Goal: Information Seeking & Learning: Learn about a topic

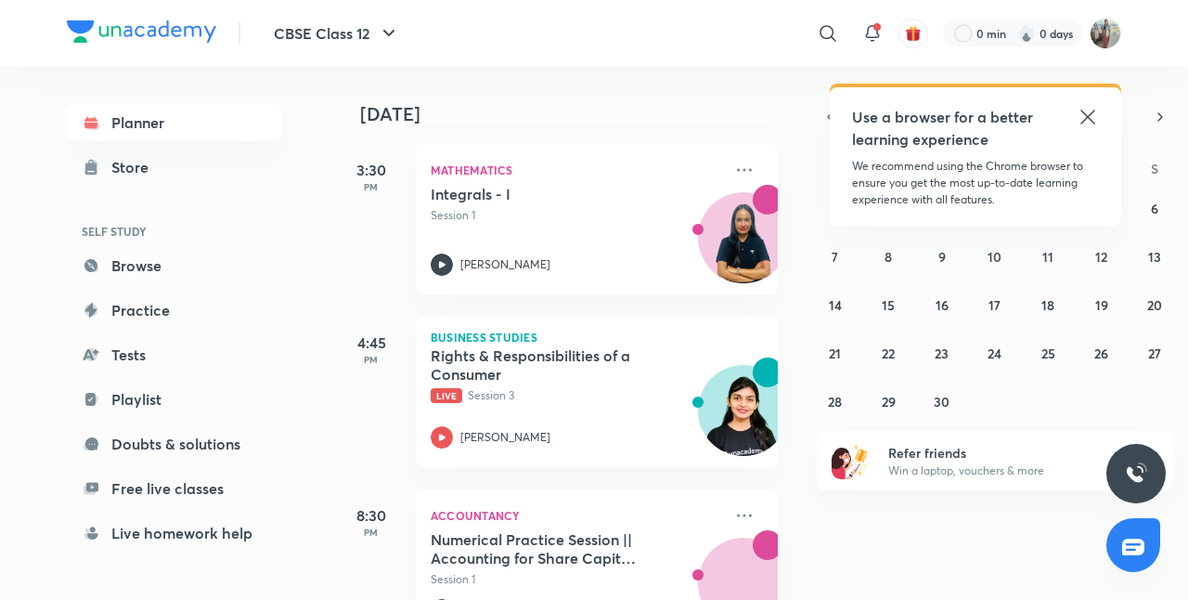
scroll to position [455, 0]
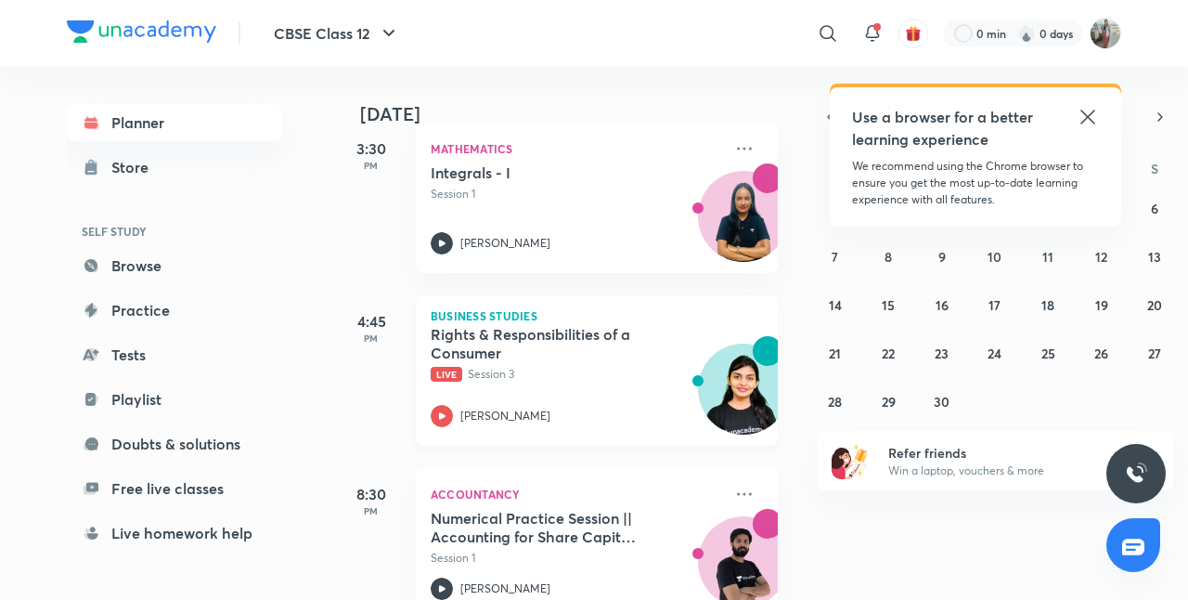
click at [650, 374] on p "Live Session 3" at bounding box center [576, 374] width 291 height 17
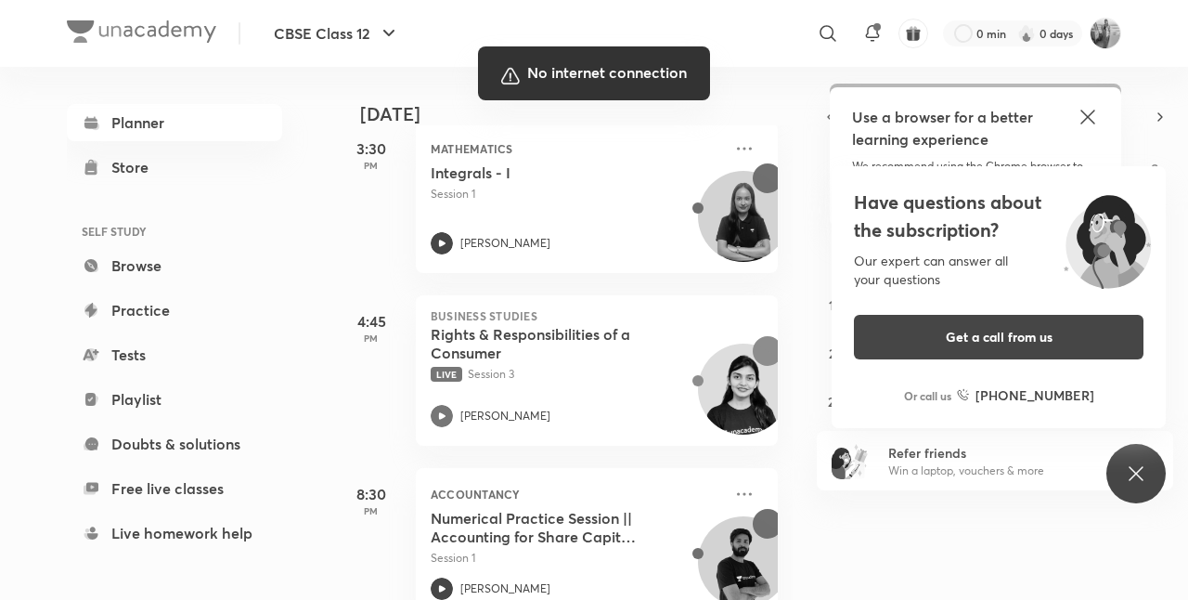
click at [761, 298] on div at bounding box center [594, 300] width 1188 height 600
click at [646, 380] on div at bounding box center [594, 300] width 1188 height 600
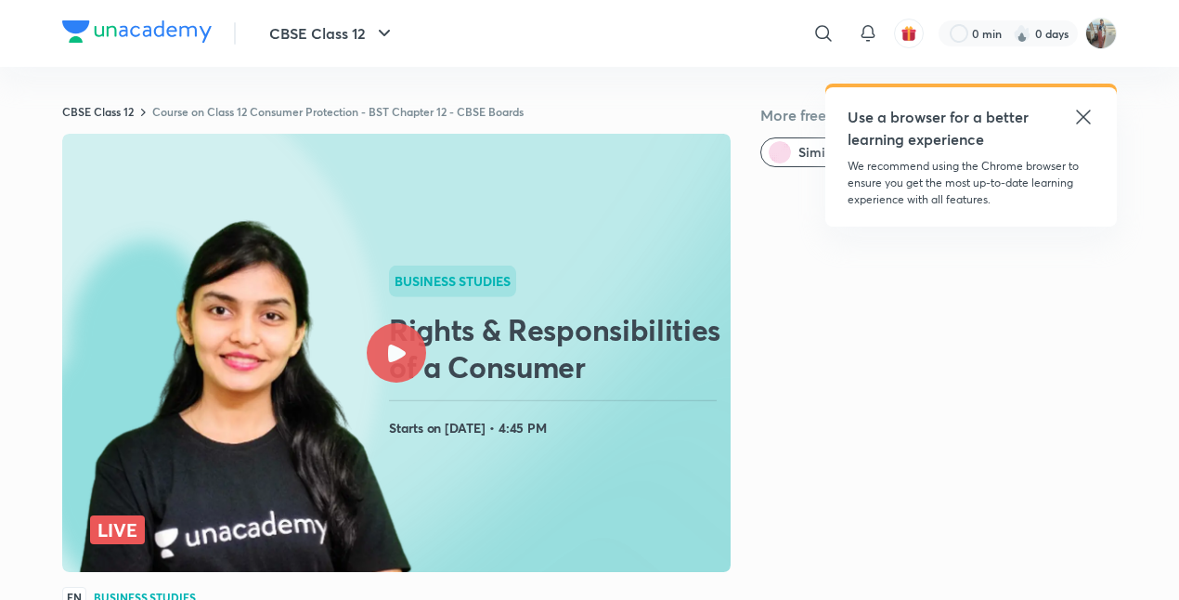
click at [1081, 123] on icon at bounding box center [1083, 117] width 22 height 22
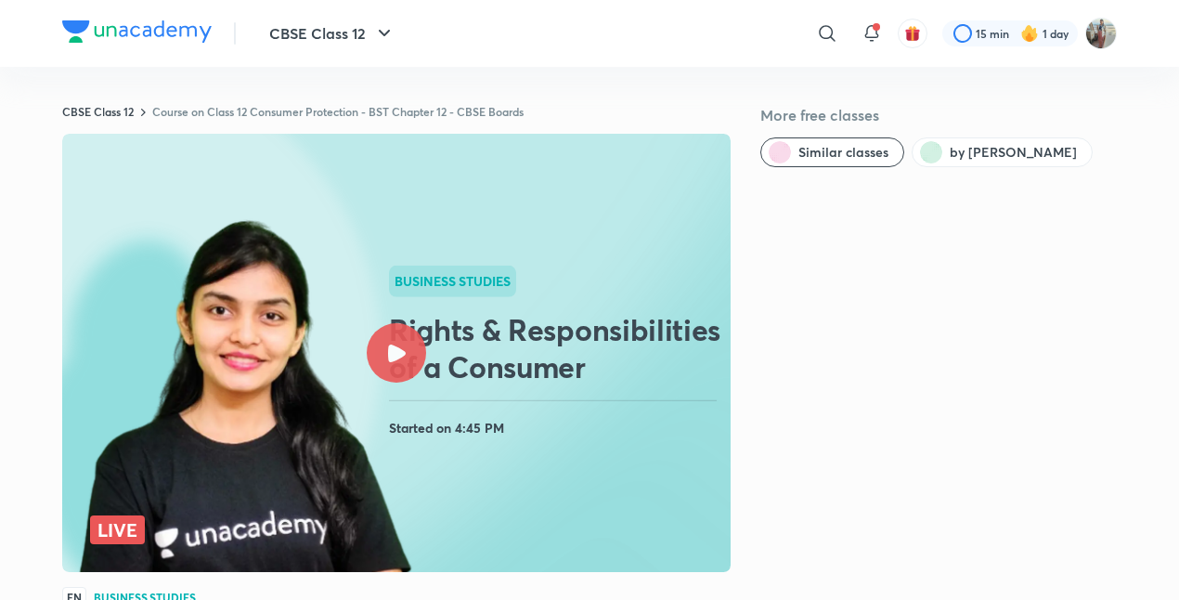
click at [107, 547] on img at bounding box center [244, 397] width 343 height 364
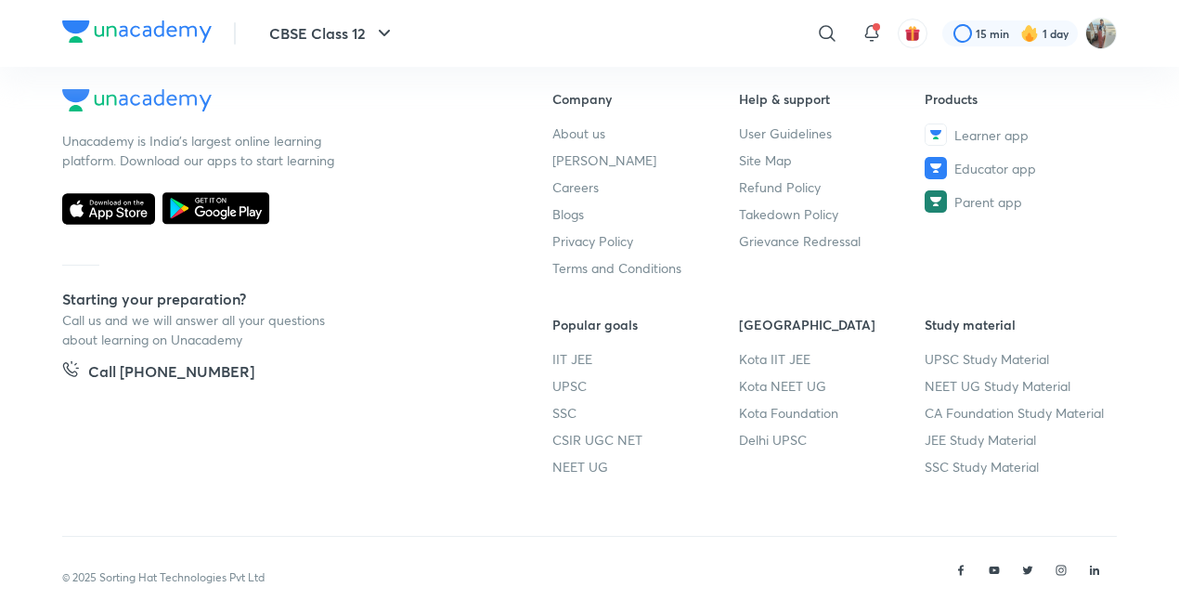
scroll to position [1180, 0]
